Goal: Task Accomplishment & Management: Manage account settings

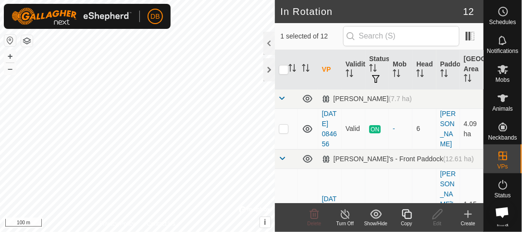
checkbox input "true"
checkbox input "false"
checkbox input "true"
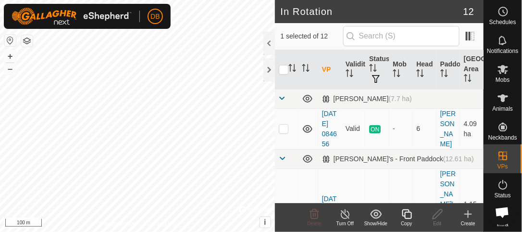
checkbox input "true"
checkbox input "false"
checkbox input "true"
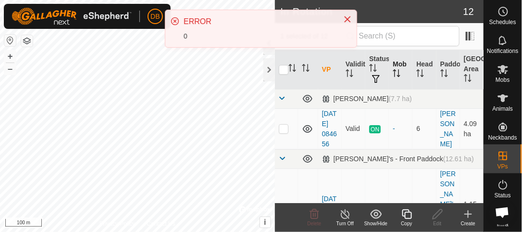
drag, startPoint x: 426, startPoint y: 60, endPoint x: 401, endPoint y: 50, distance: 27.2
click at [423, 59] on tr "VP Validity Status Mob Head Paddock Grazing Area" at bounding box center [379, 69] width 209 height 39
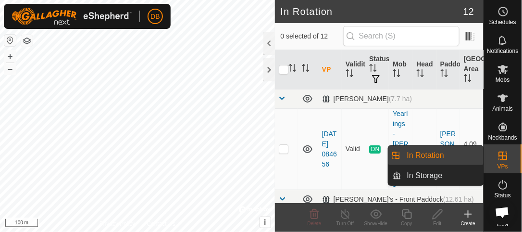
click at [443, 151] on link "In Rotation" at bounding box center [442, 155] width 82 height 19
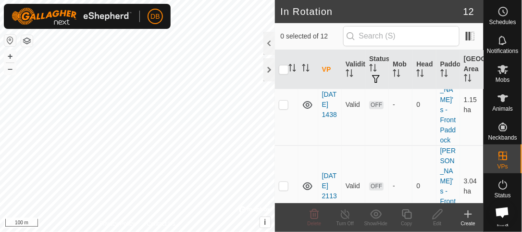
scroll to position [148, 0]
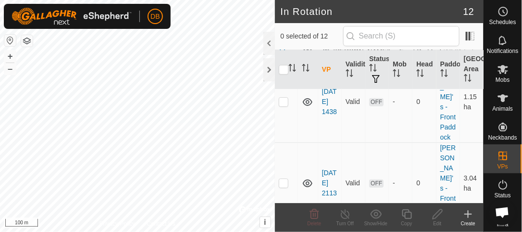
checkbox input "true"
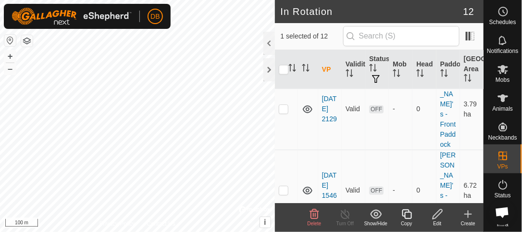
scroll to position [307, 0]
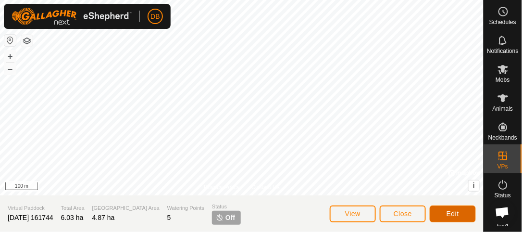
click at [446, 215] on button "Edit" at bounding box center [453, 213] width 46 height 17
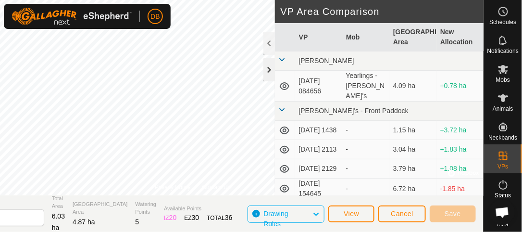
click at [271, 76] on div at bounding box center [269, 69] width 12 height 23
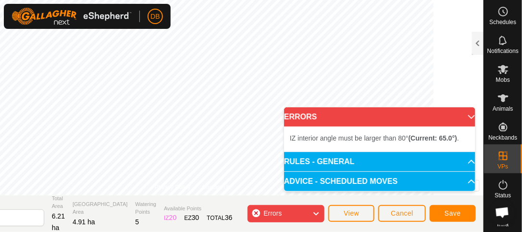
click at [464, 119] on p-accordion-header "ERRORS" at bounding box center [379, 116] width 191 height 19
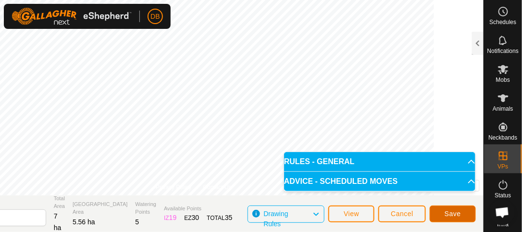
click at [463, 215] on button "Save" at bounding box center [453, 213] width 46 height 17
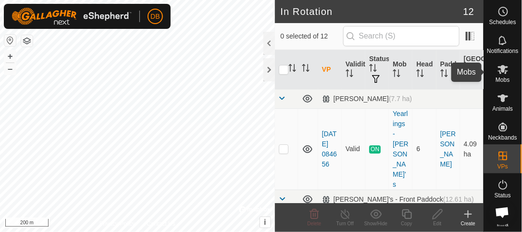
click at [508, 70] on icon at bounding box center [504, 69] width 12 height 12
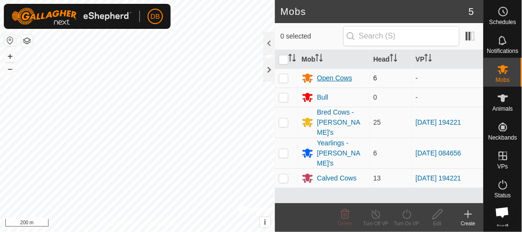
click at [330, 76] on div "Open Cows" at bounding box center [334, 78] width 35 height 10
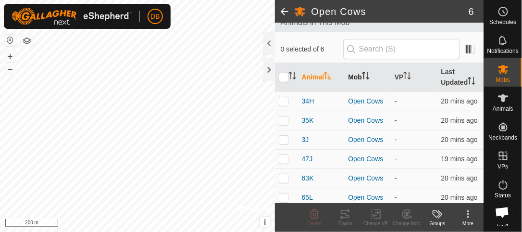
scroll to position [65, 0]
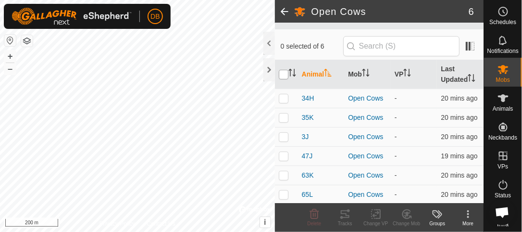
click at [280, 74] on input "checkbox" at bounding box center [284, 75] width 10 height 10
checkbox input "true"
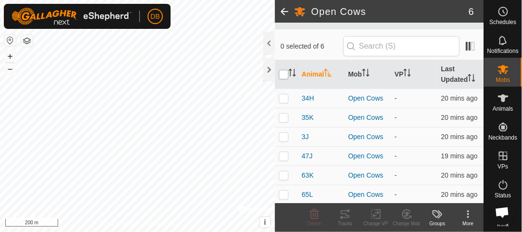
checkbox input "true"
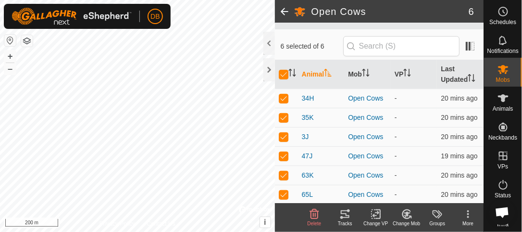
click at [377, 215] on icon at bounding box center [376, 214] width 12 height 12
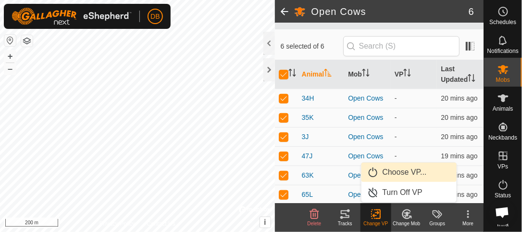
click at [394, 175] on link "Choose VP..." at bounding box center [409, 172] width 95 height 19
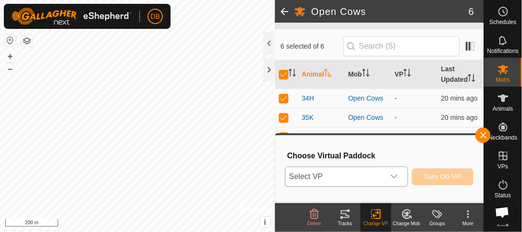
click at [397, 175] on icon "dropdown trigger" at bounding box center [394, 177] width 8 height 8
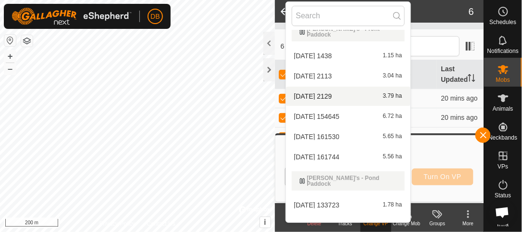
scroll to position [62, 0]
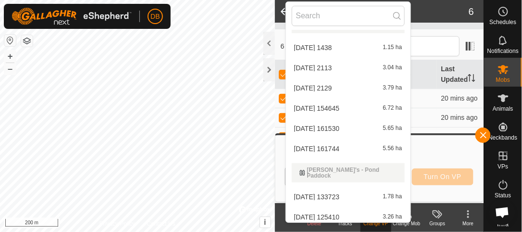
click at [342, 143] on li "2025-06-18 161744 5.56 ha" at bounding box center [348, 148] width 125 height 19
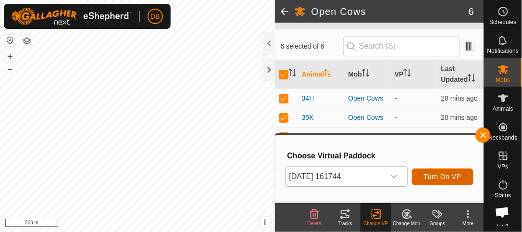
click at [433, 177] on span "Turn On VP" at bounding box center [443, 177] width 38 height 8
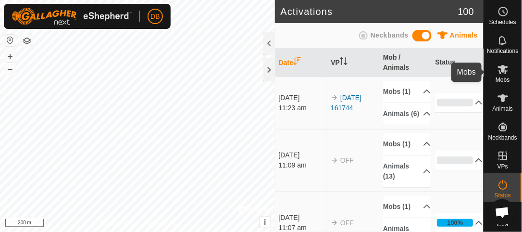
click at [504, 74] on icon at bounding box center [504, 69] width 12 height 12
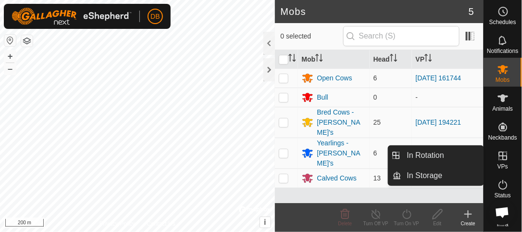
click at [502, 153] on icon at bounding box center [504, 156] width 12 height 12
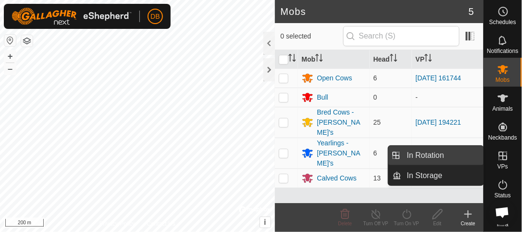
click at [436, 155] on link "In Rotation" at bounding box center [442, 155] width 82 height 19
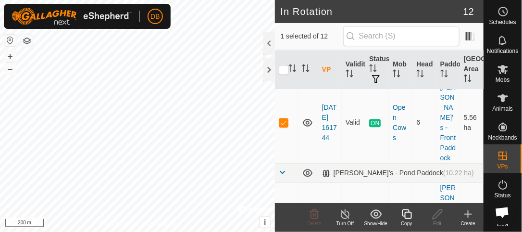
scroll to position [552, 0]
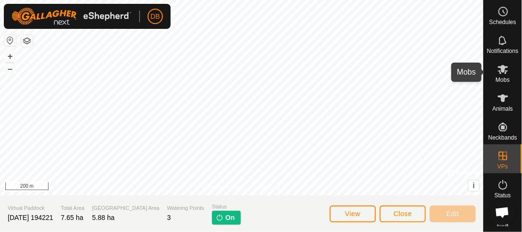
click at [503, 72] on icon at bounding box center [503, 69] width 11 height 9
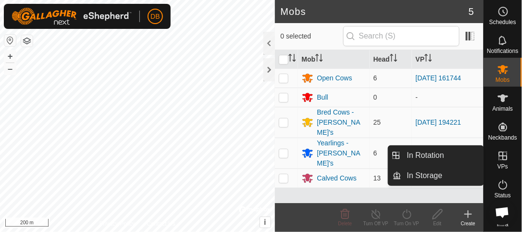
click at [503, 157] on icon at bounding box center [503, 155] width 9 height 9
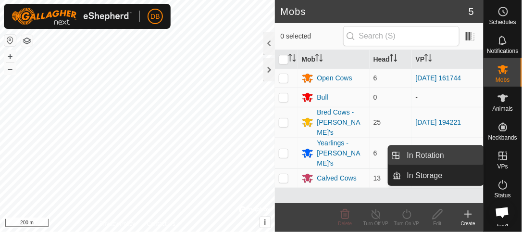
click at [436, 158] on link "In Rotation" at bounding box center [442, 155] width 82 height 19
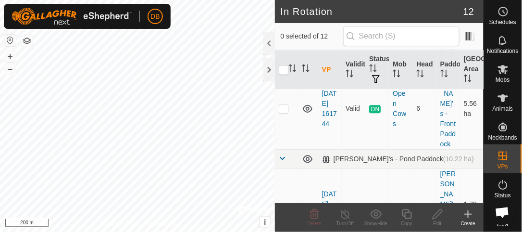
scroll to position [552, 0]
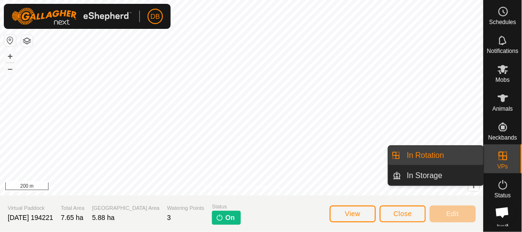
click at [445, 156] on link "In Rotation" at bounding box center [442, 155] width 82 height 19
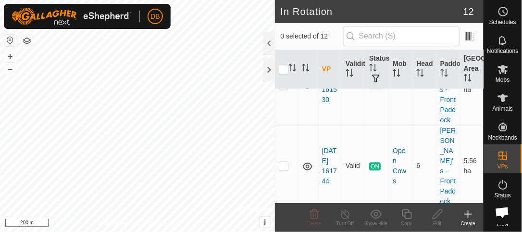
scroll to position [552, 0]
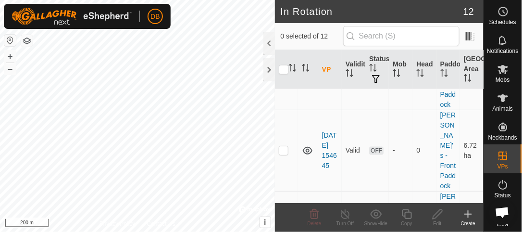
scroll to position [393, 0]
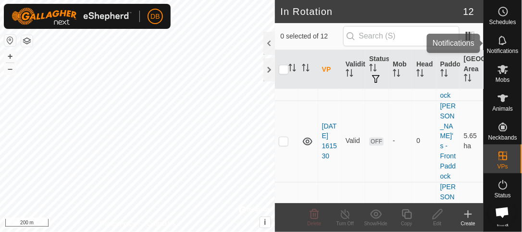
click at [511, 39] on es-notification-svg-icon at bounding box center [503, 40] width 17 height 15
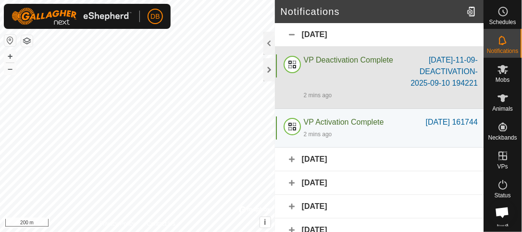
click at [370, 57] on span "VP Deactivation Complete" at bounding box center [348, 60] width 89 height 8
click at [441, 69] on div "Sep-11-2025-11-09-DEACTIVATION-2025-09-10 194221" at bounding box center [443, 71] width 70 height 35
click at [444, 83] on div "Sep-11-2025-11-09-DEACTIVATION-2025-09-10 194221" at bounding box center [443, 71] width 70 height 35
click at [331, 60] on span "VP Deactivation Complete" at bounding box center [348, 60] width 89 height 8
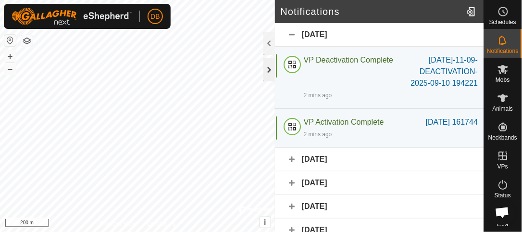
click at [269, 75] on div at bounding box center [269, 69] width 12 height 23
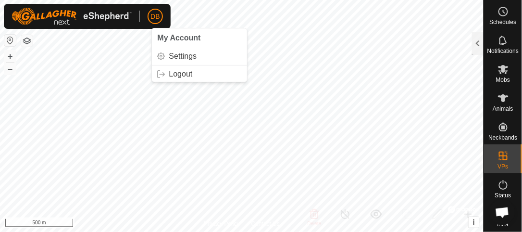
click at [156, 21] on span "DB" at bounding box center [154, 17] width 9 height 10
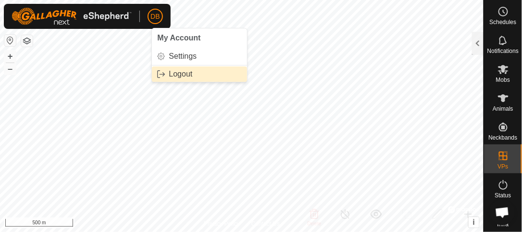
click at [176, 76] on link "Logout" at bounding box center [199, 73] width 95 height 15
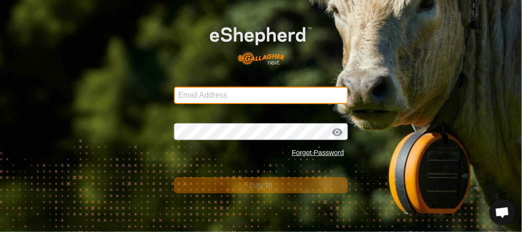
type input "bkgoatsncows@gmail.com"
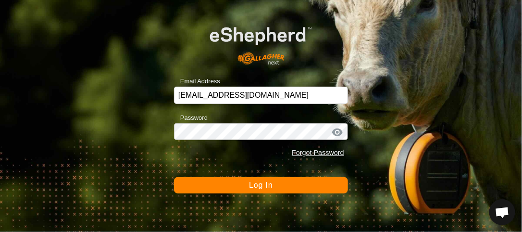
click at [260, 192] on button "Log In" at bounding box center [261, 185] width 174 height 16
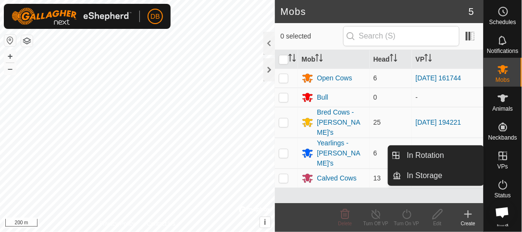
click at [431, 158] on link "In Rotation" at bounding box center [442, 155] width 82 height 19
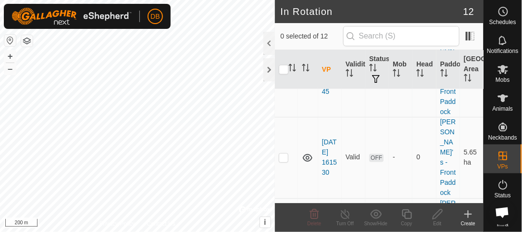
scroll to position [552, 0]
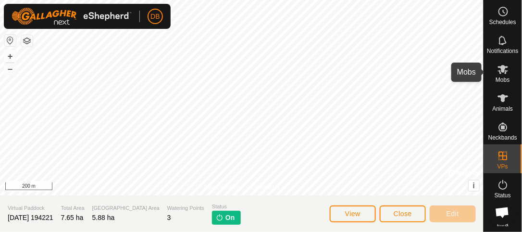
click at [506, 75] on es-mob-svg-icon at bounding box center [503, 69] width 17 height 15
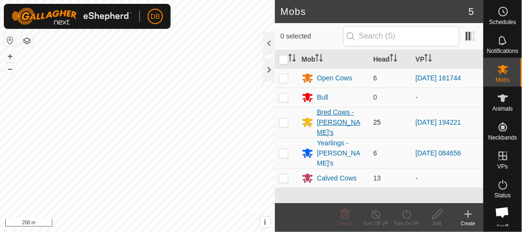
click at [335, 117] on div "Bred Cows - [PERSON_NAME]'s" at bounding box center [341, 122] width 49 height 30
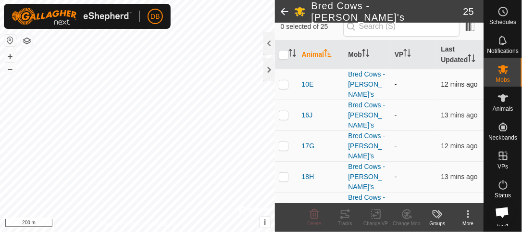
scroll to position [92, 0]
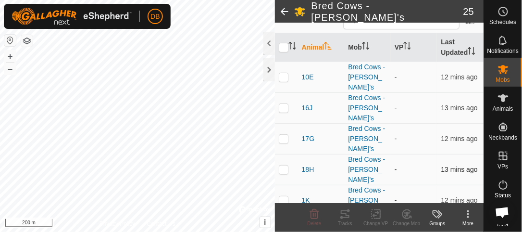
click at [282, 165] on p-checkbox at bounding box center [284, 169] width 10 height 8
click at [404, 214] on icon at bounding box center [407, 214] width 12 height 12
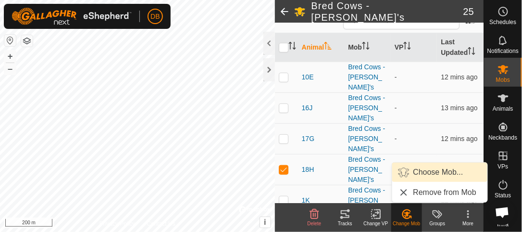
click at [432, 175] on link "Choose Mob..." at bounding box center [439, 172] width 95 height 19
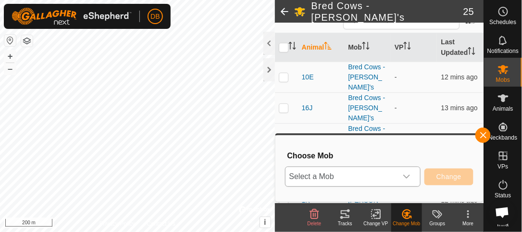
click at [410, 176] on icon "dropdown trigger" at bounding box center [406, 177] width 7 height 4
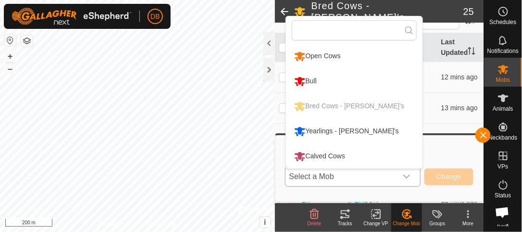
click at [344, 155] on li "Calved Cows" at bounding box center [354, 156] width 137 height 24
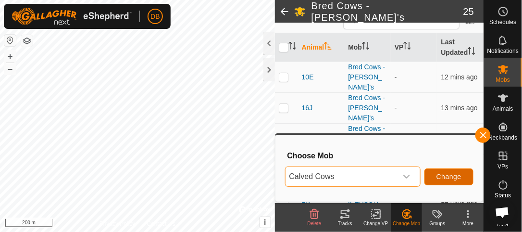
click at [442, 178] on span "Change" at bounding box center [449, 177] width 25 height 8
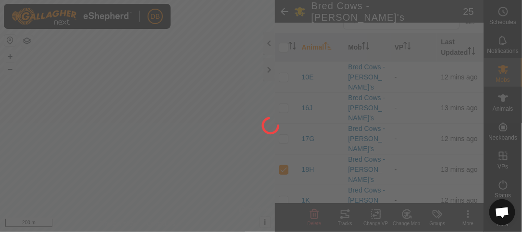
checkbox input "false"
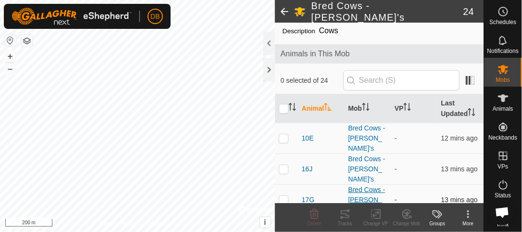
scroll to position [29, 0]
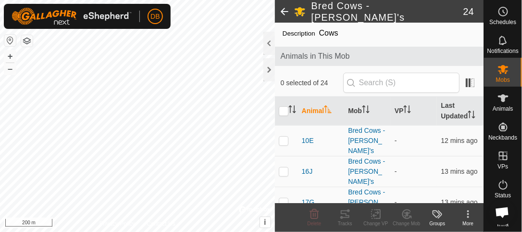
click at [280, 10] on span at bounding box center [284, 11] width 19 height 23
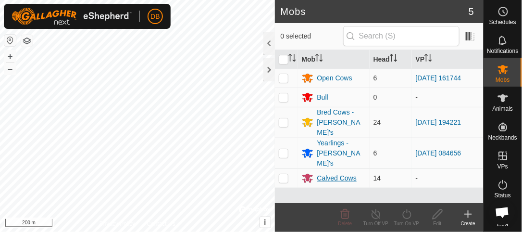
click at [337, 173] on div "Calved Cows" at bounding box center [336, 178] width 39 height 10
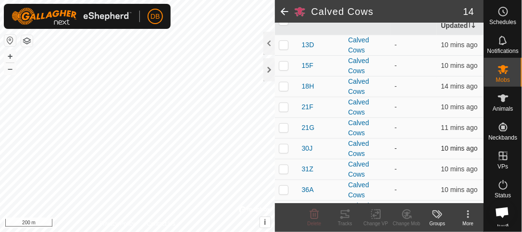
scroll to position [113, 0]
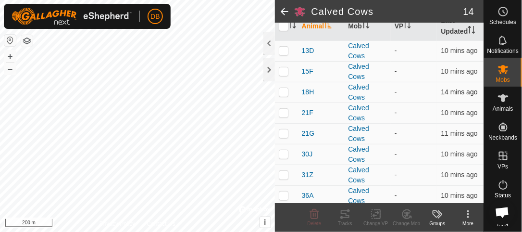
click at [282, 89] on p-checkbox at bounding box center [284, 92] width 10 height 8
click at [407, 215] on icon at bounding box center [407, 213] width 7 height 5
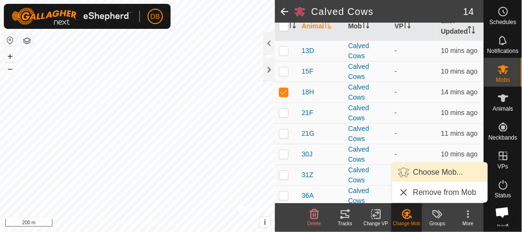
click at [426, 175] on link "Choose Mob..." at bounding box center [439, 172] width 95 height 19
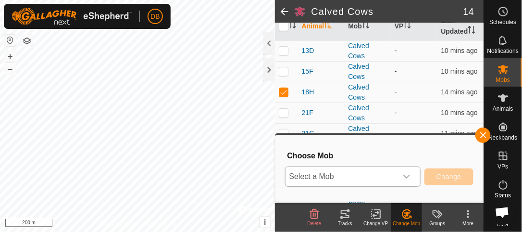
click at [408, 177] on icon "dropdown trigger" at bounding box center [406, 177] width 7 height 4
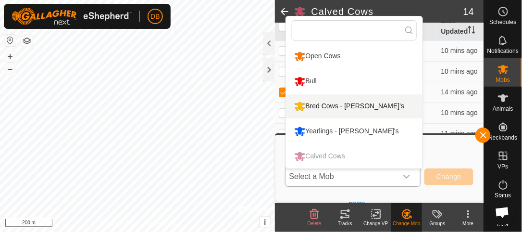
click at [336, 103] on li "Bred Cows - [PERSON_NAME]'s" at bounding box center [354, 106] width 137 height 24
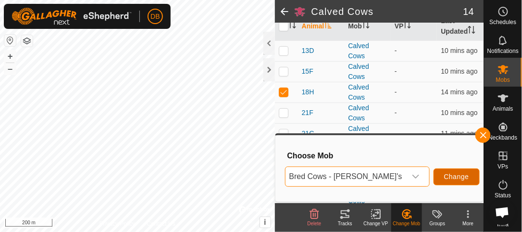
click at [461, 178] on span "Change" at bounding box center [456, 177] width 25 height 8
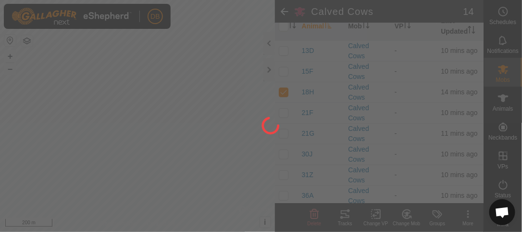
checkbox input "false"
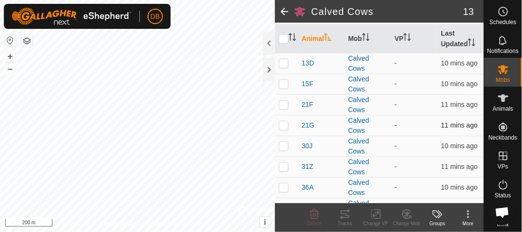
scroll to position [99, 0]
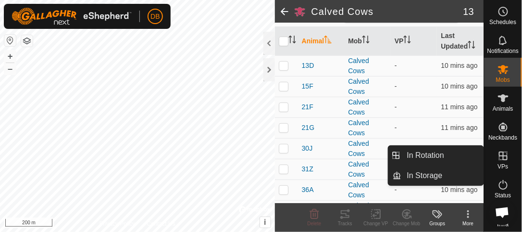
click at [447, 154] on link "In Rotation" at bounding box center [442, 155] width 82 height 19
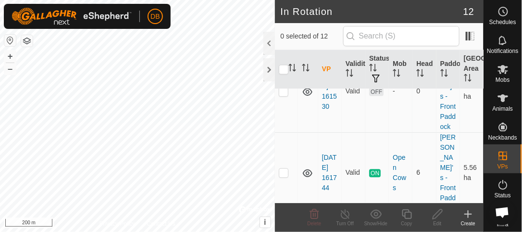
scroll to position [552, 0]
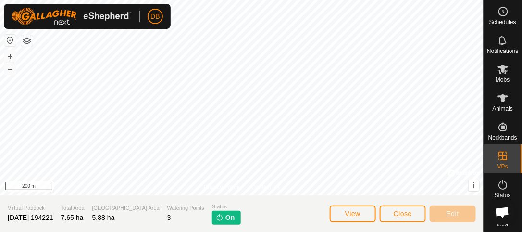
click at [226, 220] on span "On" at bounding box center [230, 218] width 9 height 10
click at [216, 219] on img at bounding box center [220, 217] width 8 height 8
click at [502, 67] on icon at bounding box center [503, 69] width 11 height 9
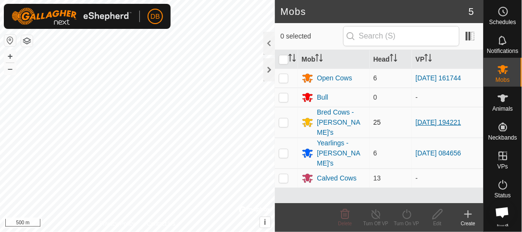
click at [440, 118] on link "[DATE] 194221" at bounding box center [439, 122] width 46 height 8
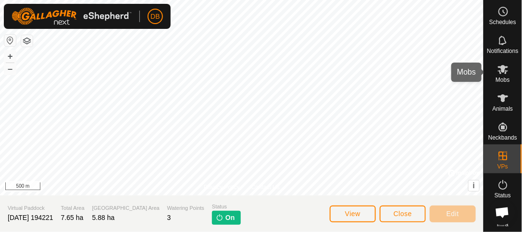
click at [501, 74] on icon at bounding box center [504, 69] width 12 height 12
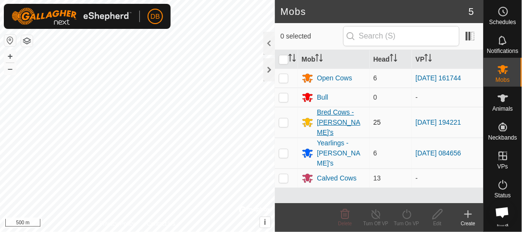
click at [336, 115] on div "Bred Cows - [PERSON_NAME]'s" at bounding box center [341, 122] width 49 height 30
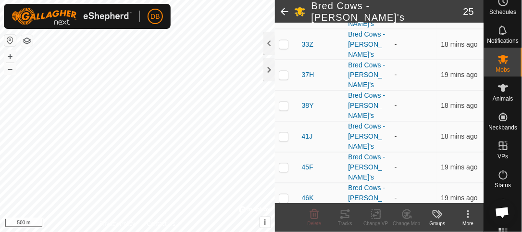
scroll to position [10, 0]
click at [504, 63] on icon at bounding box center [504, 59] width 12 height 12
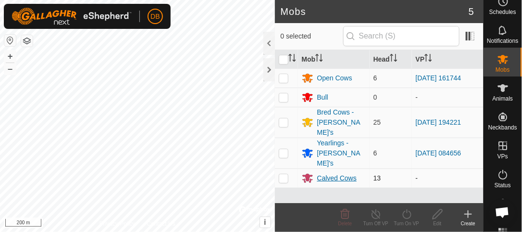
click at [338, 173] on div "Calved Cows" at bounding box center [336, 178] width 39 height 10
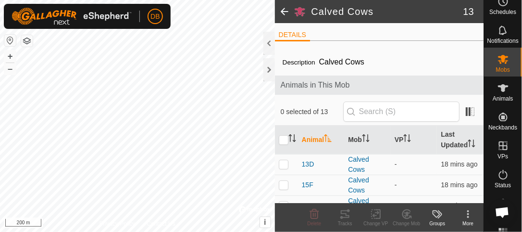
click at [283, 11] on span at bounding box center [284, 11] width 19 height 23
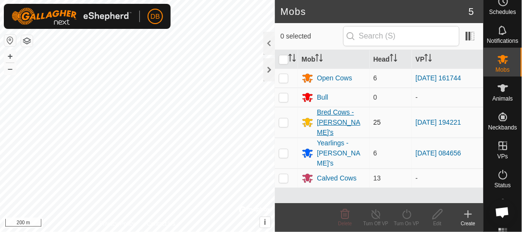
click at [335, 115] on div "Bred Cows - [PERSON_NAME]'s" at bounding box center [341, 122] width 49 height 30
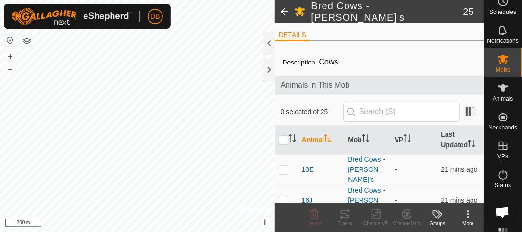
click at [285, 12] on span at bounding box center [284, 11] width 19 height 23
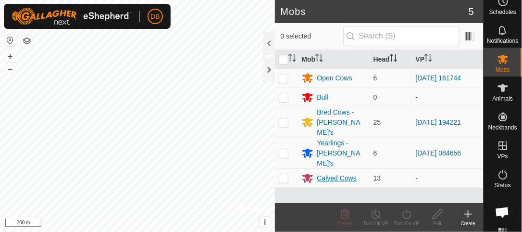
click at [333, 173] on div "Calved Cows" at bounding box center [336, 178] width 39 height 10
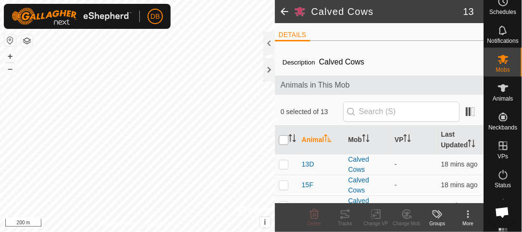
click at [283, 139] on input "checkbox" at bounding box center [284, 140] width 10 height 10
checkbox input "true"
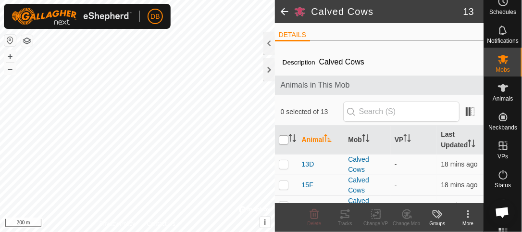
checkbox input "true"
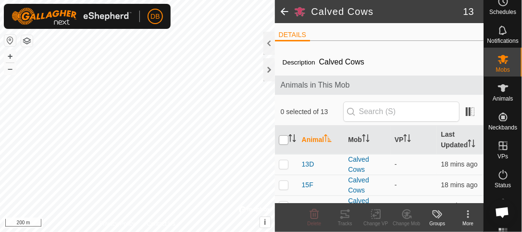
checkbox input "true"
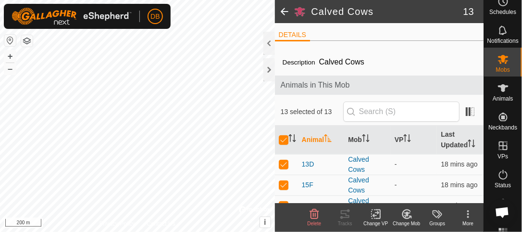
click at [375, 215] on icon at bounding box center [376, 214] width 7 height 6
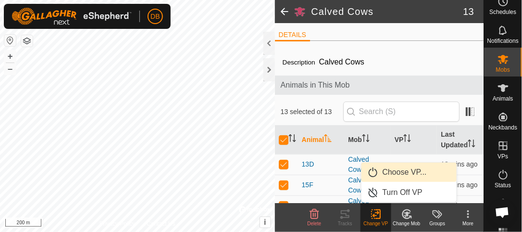
click at [407, 172] on link "Choose VP..." at bounding box center [409, 172] width 95 height 19
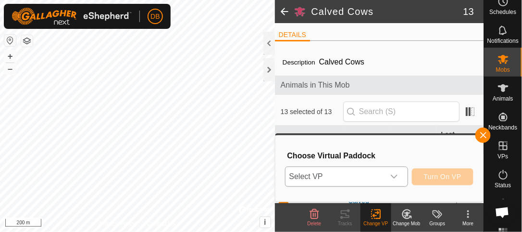
click at [397, 176] on icon "dropdown trigger" at bounding box center [394, 177] width 8 height 8
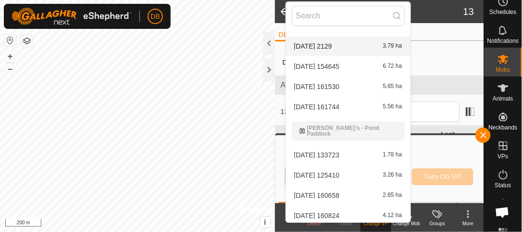
scroll to position [115, 0]
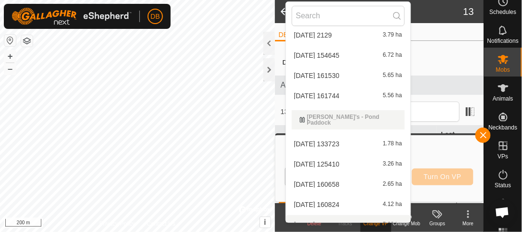
click at [330, 221] on span "[DATE] 194221" at bounding box center [317, 224] width 46 height 7
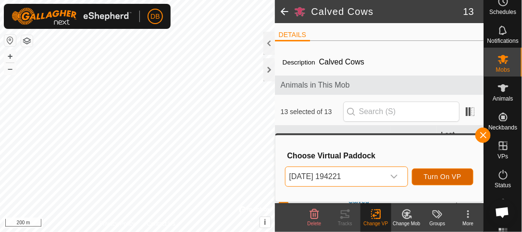
click at [440, 178] on span "Turn On VP" at bounding box center [443, 177] width 38 height 8
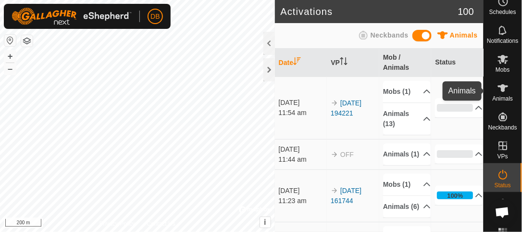
click at [508, 89] on icon at bounding box center [504, 88] width 12 height 12
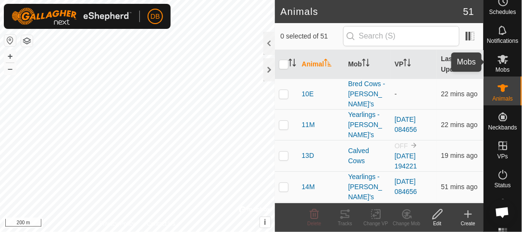
click at [504, 62] on icon at bounding box center [504, 59] width 12 height 12
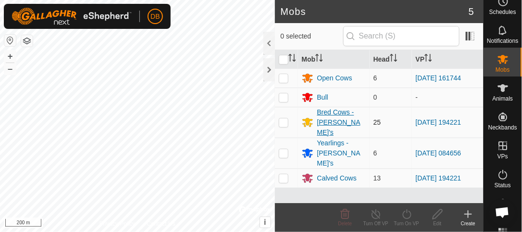
click at [336, 118] on div "Bred Cows - [PERSON_NAME]'s" at bounding box center [341, 122] width 49 height 30
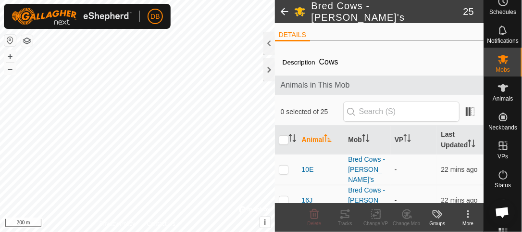
click at [285, 13] on span at bounding box center [284, 11] width 19 height 23
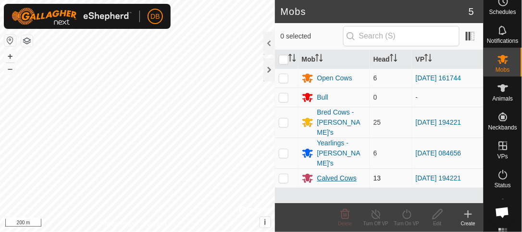
click at [323, 173] on div "Calved Cows" at bounding box center [336, 178] width 39 height 10
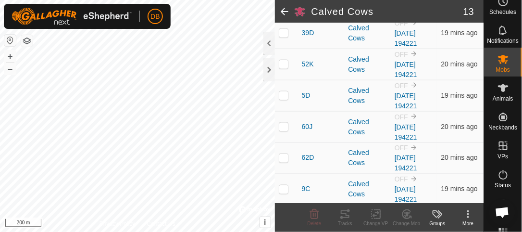
scroll to position [355, 0]
